Goal: Complete application form

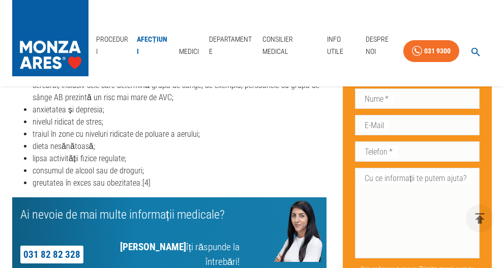
scroll to position [2442, 0]
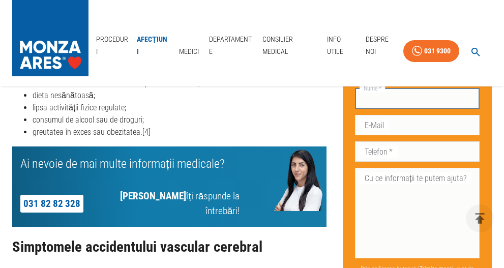
click at [400, 100] on input "Nume   *" at bounding box center [417, 99] width 125 height 20
type input "[PERSON_NAME]"
click at [407, 126] on input "E-Mail" at bounding box center [417, 125] width 125 height 20
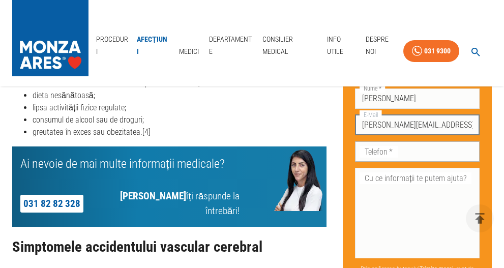
type input "[PERSON_NAME][EMAIL_ADDRESS][DOMAIN_NAME]"
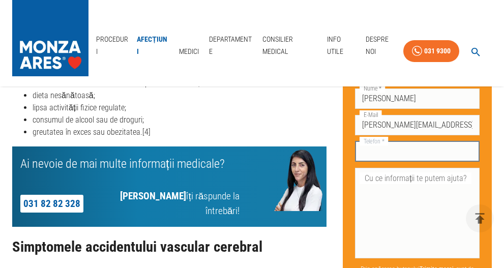
click at [403, 152] on input "Telefon   *" at bounding box center [417, 151] width 125 height 20
type input "0725928035"
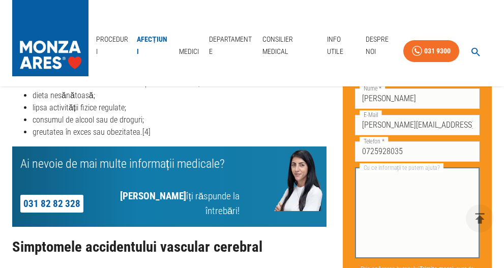
click at [362, 189] on textarea "Cu ce informații te putem ajuta?" at bounding box center [417, 213] width 110 height 82
type textarea "s"
type textarea "b"
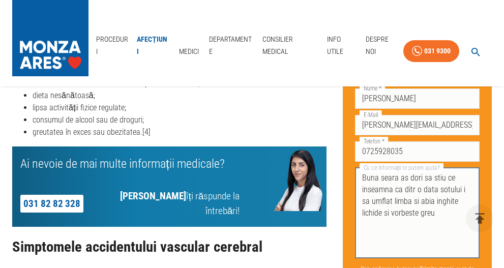
type textarea "Buna seara as dori sa stiu ce inseamna ca ditr o data sotului i sa umflat limba…"
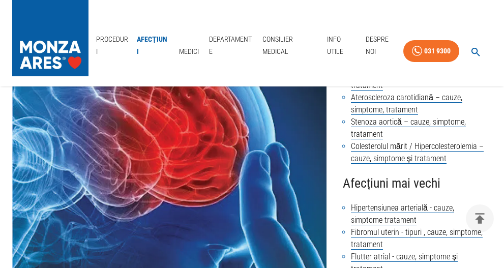
scroll to position [0, 0]
